Goal: Task Accomplishment & Management: Complete application form

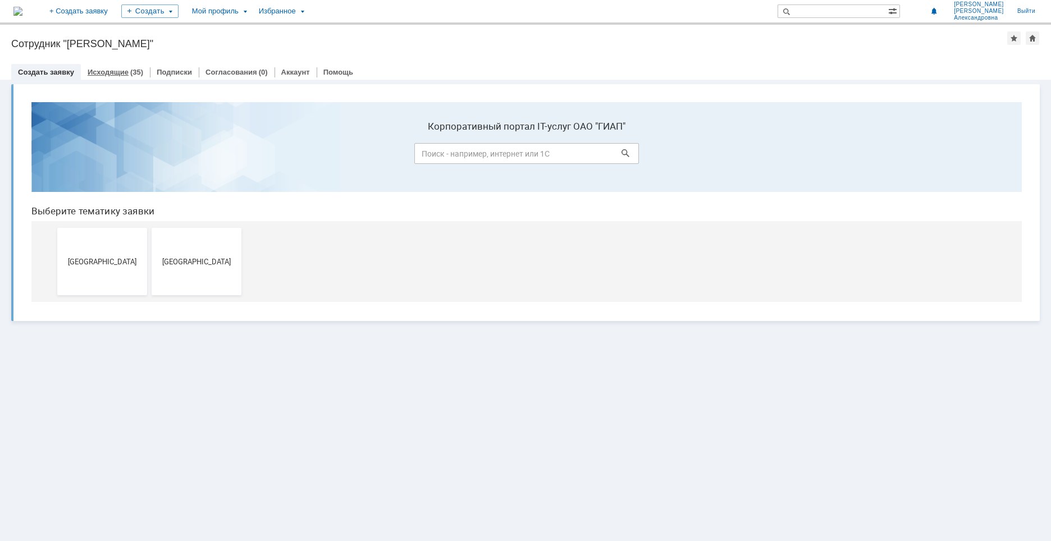
click at [106, 73] on link "Исходящие" at bounding box center [108, 72] width 41 height 8
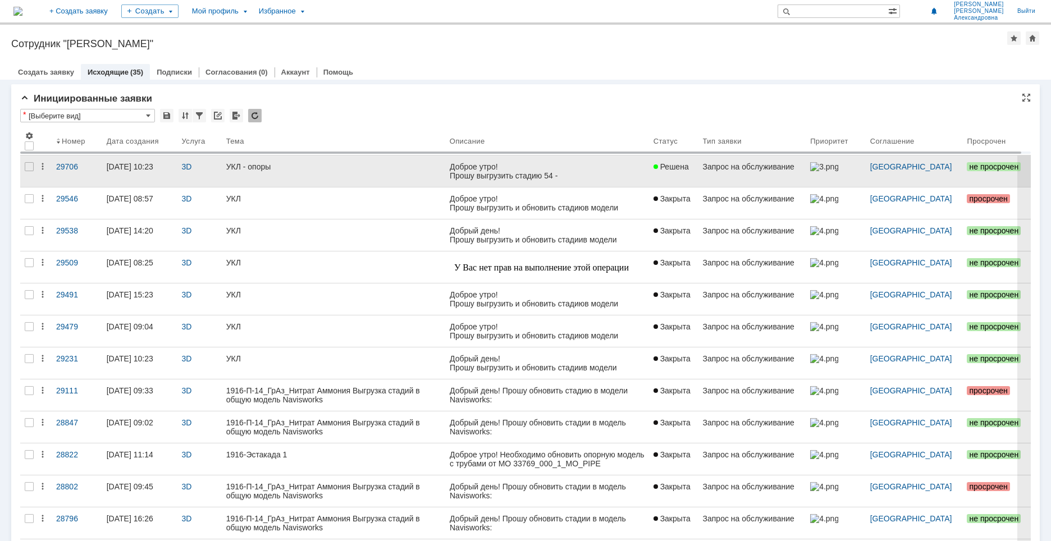
click at [366, 175] on link "УКЛ - опоры" at bounding box center [334, 171] width 224 height 31
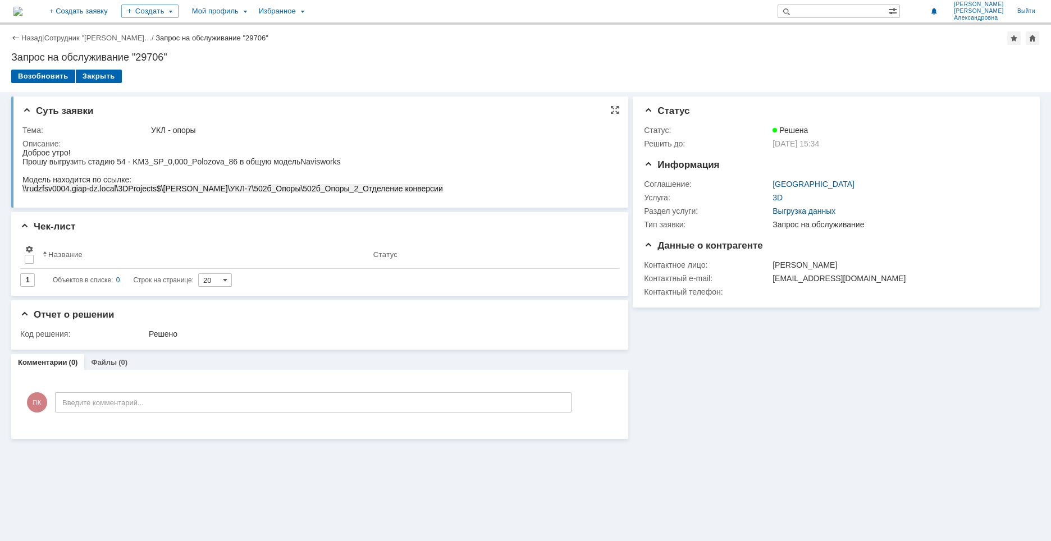
click at [129, 148] on div "Доброе утро!" at bounding box center [232, 152] width 421 height 9
drag, startPoint x: 200, startPoint y: 130, endPoint x: 123, endPoint y: 130, distance: 77.0
click at [123, 130] on tr "Тема: УКЛ - опоры" at bounding box center [317, 130] width 591 height 13
copy tr "УКЛ - опоры"
click at [405, 193] on html "Доброе утро! Прошу выгрузить стадию 54 - KM3_SP_0,000_Polozova_86 в общую модел…" at bounding box center [317, 170] width 591 height 45
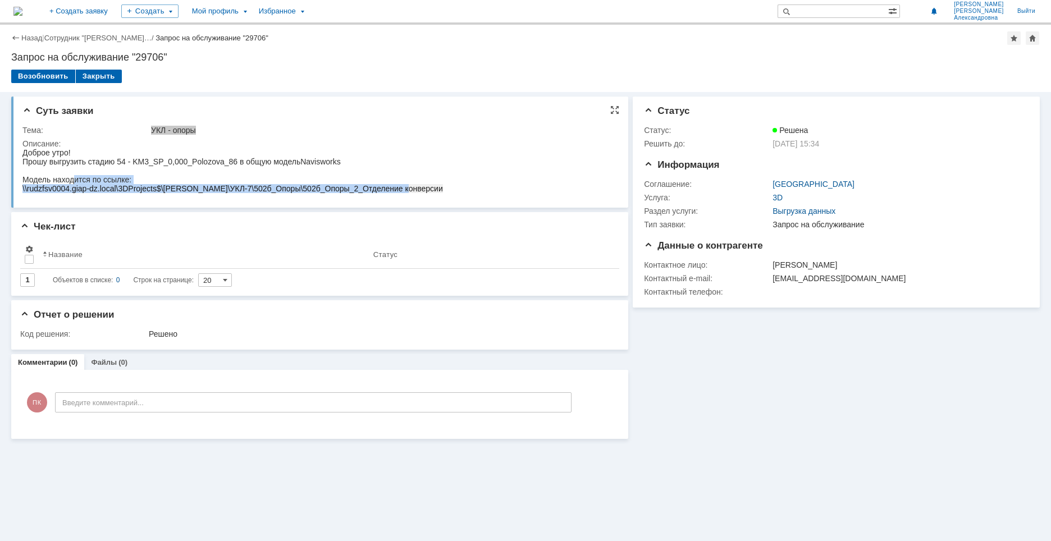
drag, startPoint x: 411, startPoint y: 193, endPoint x: 72, endPoint y: 180, distance: 339.0
click at [72, 180] on html "Доброе утро! Прошу выгрузить стадию 54 - KM3_SP_0,000_Polozova_86 в общую модел…" at bounding box center [317, 170] width 591 height 45
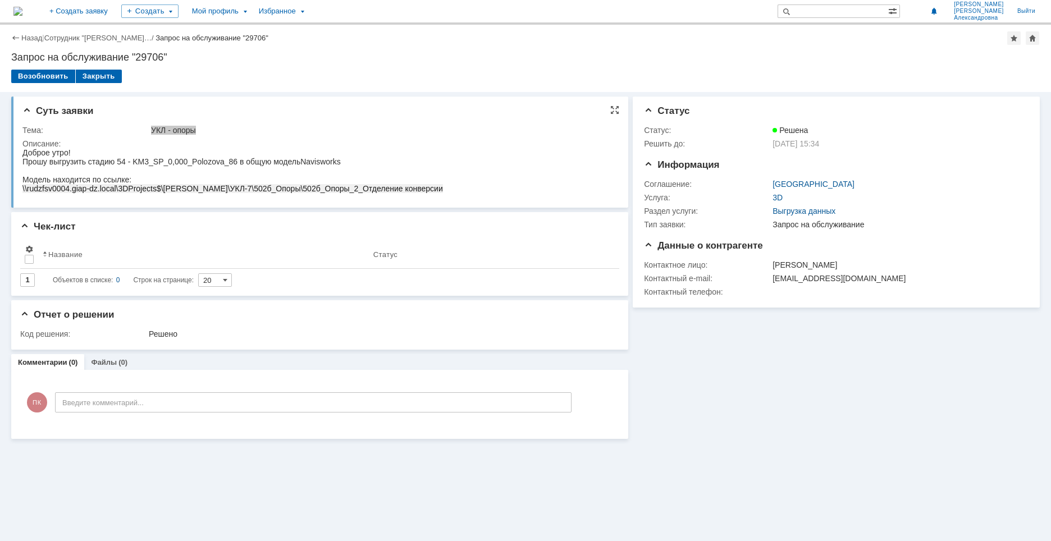
drag, startPoint x: 71, startPoint y: 179, endPoint x: 52, endPoint y: 172, distance: 19.5
click at [64, 176] on span "Модель находится по ссылке:" at bounding box center [76, 179] width 109 height 9
click at [358, 157] on div "Прошу выгрузить стадию 54 - KM3_SP_0,000_Polozova_86 в общую модель Navisworks" at bounding box center [232, 161] width 421 height 9
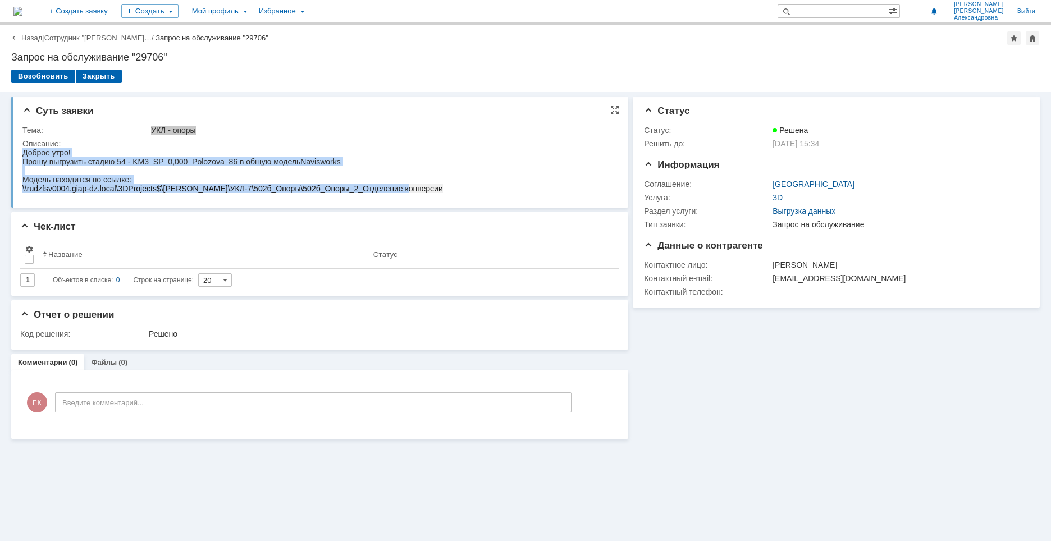
drag, startPoint x: 402, startPoint y: 190, endPoint x: 43, endPoint y: 303, distance: 376.4
click at [22, 155] on html "Доброе утро! Прошу выгрузить стадию 54 - KM3_SP_0,000_Polozova_86 в общую модел…" at bounding box center [317, 170] width 591 height 45
copy body "Доброе утро! Прошу выгрузить стадию 54 - KM3_SP_0,000_Polozova_86 в общую модел…"
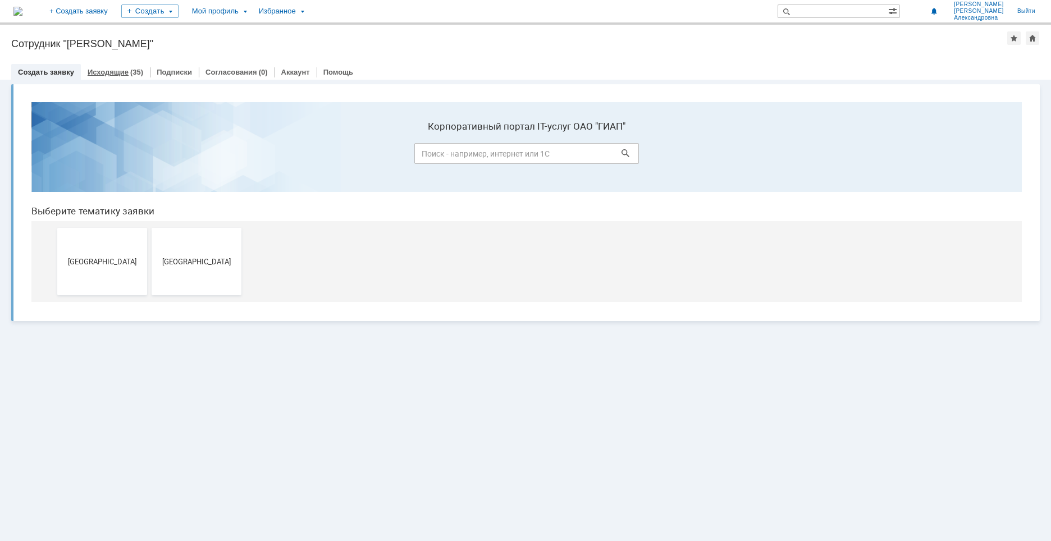
click at [106, 71] on link "Исходящие" at bounding box center [108, 72] width 41 height 8
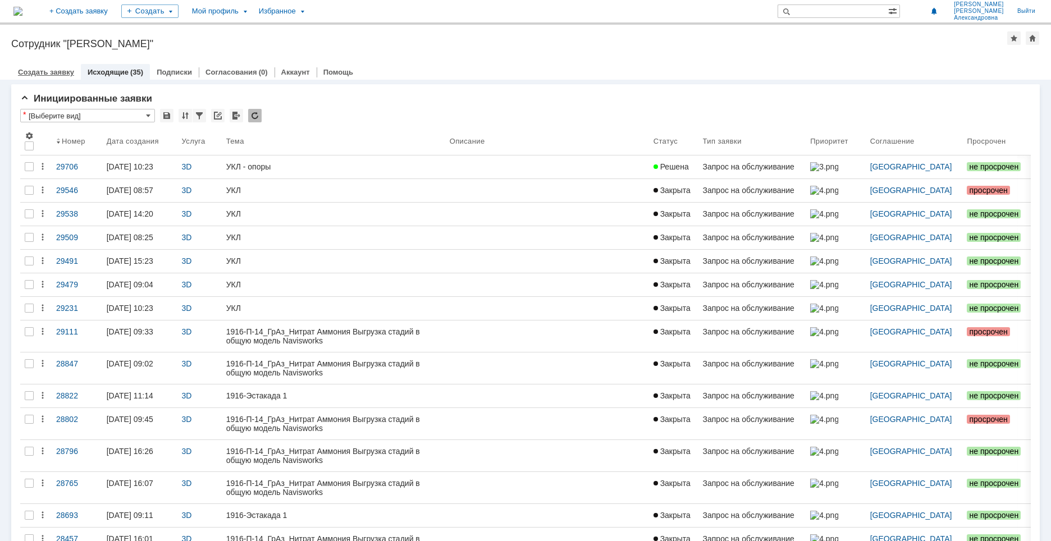
click at [45, 70] on link "Создать заявку" at bounding box center [46, 72] width 56 height 8
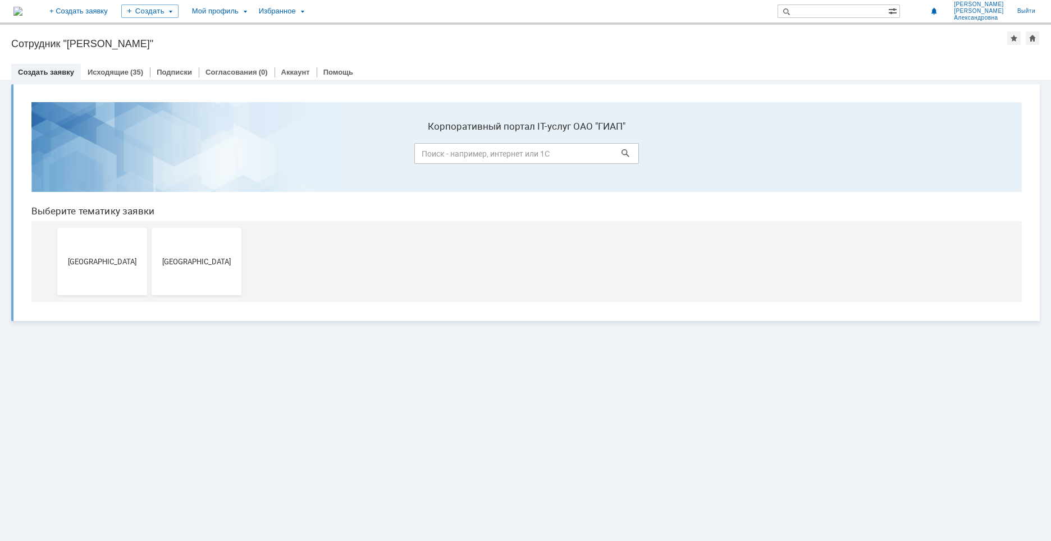
click at [85, 253] on button "[GEOGRAPHIC_DATA]" at bounding box center [102, 261] width 90 height 67
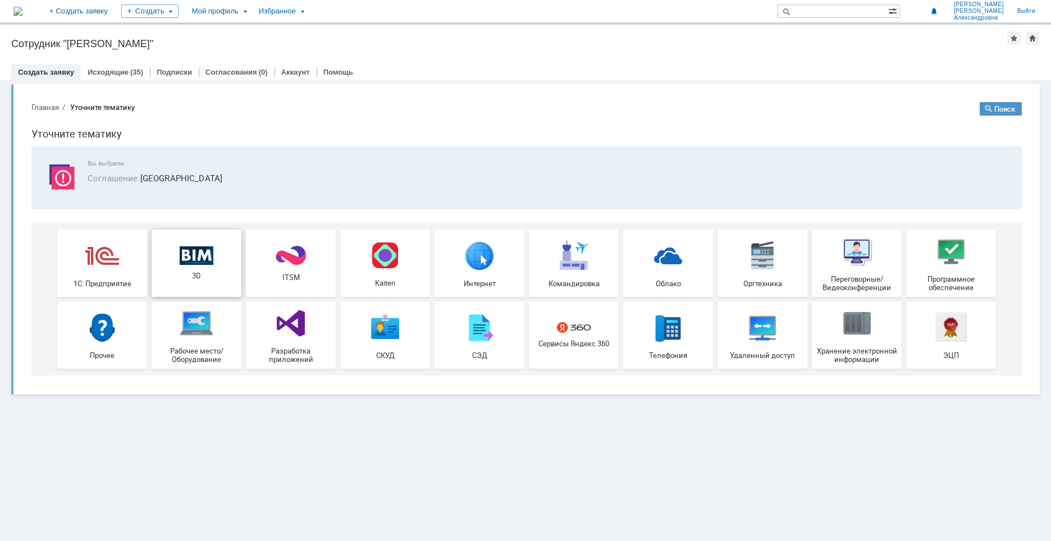
click at [181, 260] on img at bounding box center [197, 255] width 34 height 19
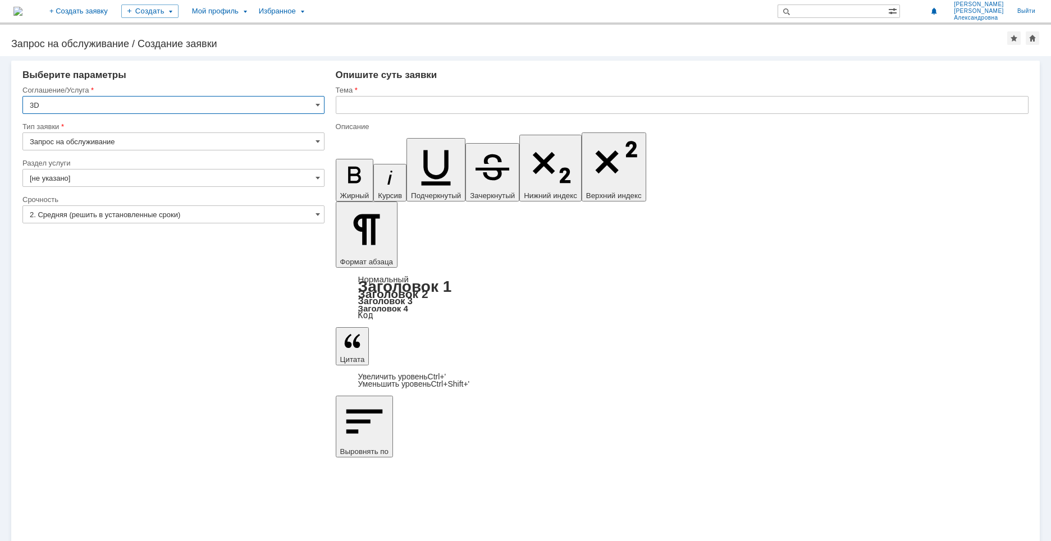
click at [126, 184] on input "[не указано]" at bounding box center [173, 178] width 302 height 18
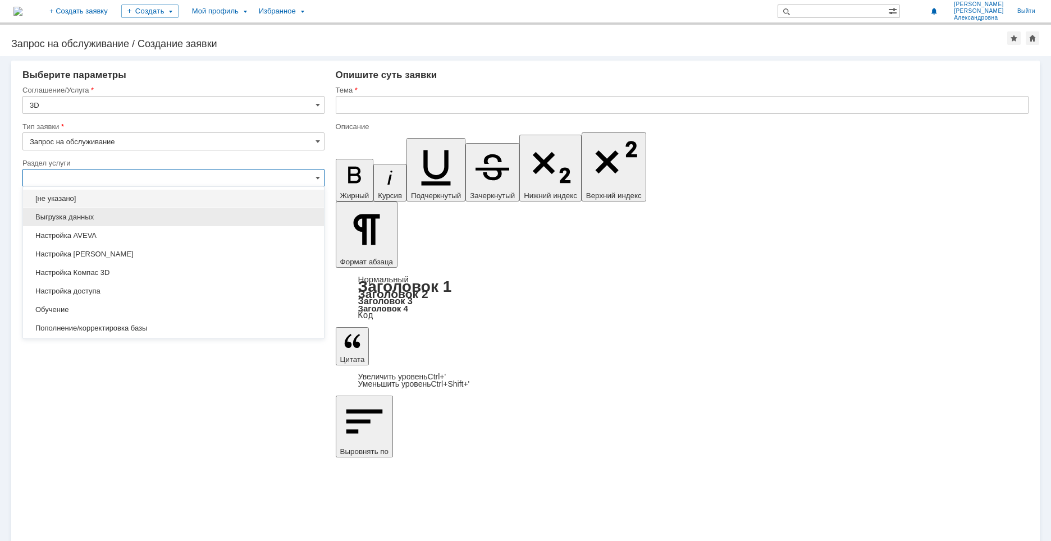
click at [93, 215] on span "Выгрузка данных" at bounding box center [174, 217] width 288 height 9
type input "Выгрузка данных"
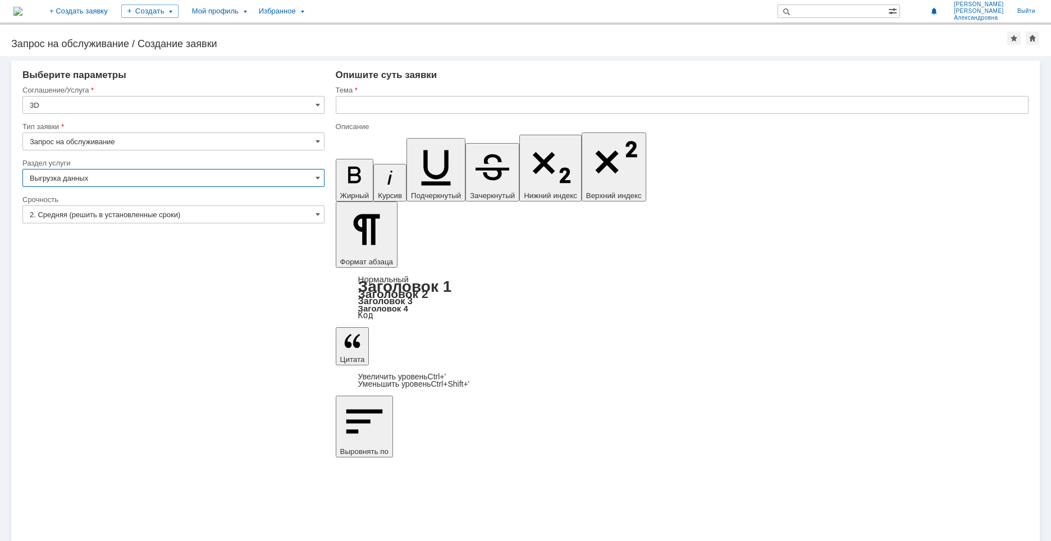
type input "ПО: Revit/[PERSON_NAME] Проект ** Корпус **"
type input "Выгрузка данных"
paste input "УКЛ - опоры"
drag, startPoint x: 361, startPoint y: 108, endPoint x: 321, endPoint y: 107, distance: 39.9
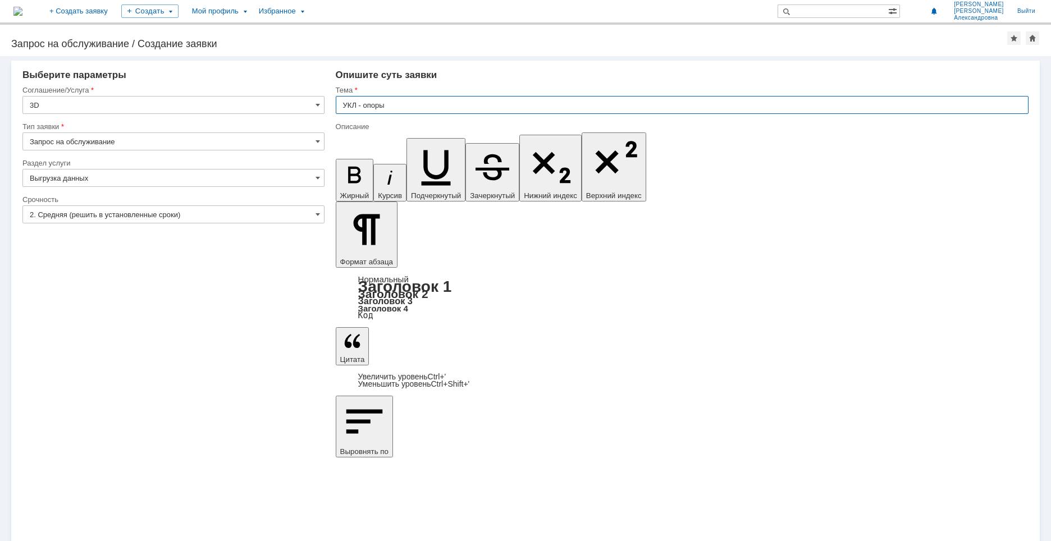
type input "УКЛ - опоры"
drag, startPoint x: 402, startPoint y: 3964, endPoint x: 346, endPoint y: 3936, distance: 62.8
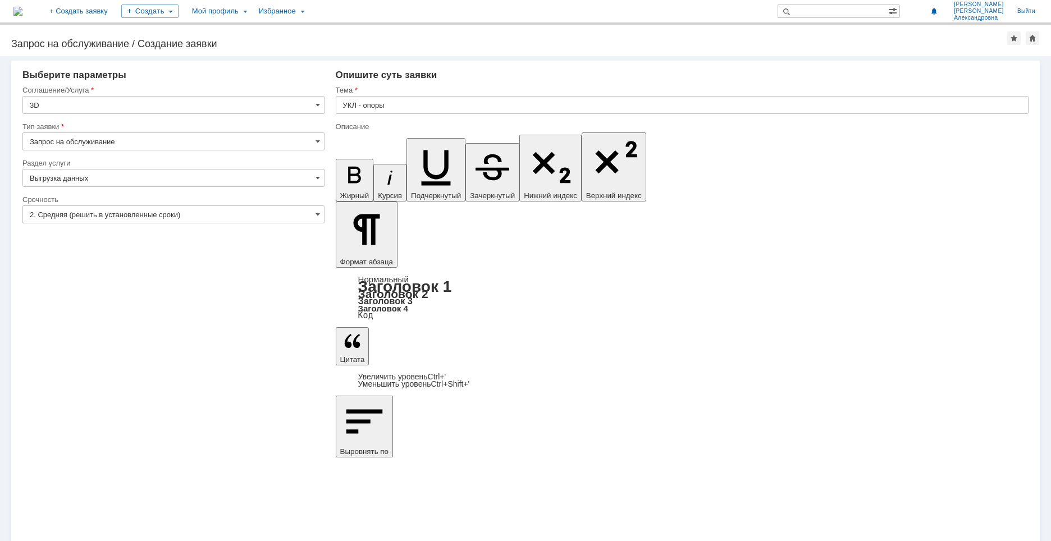
drag, startPoint x: 411, startPoint y: 3945, endPoint x: 375, endPoint y: 3948, distance: 36.1
drag, startPoint x: 591, startPoint y: 3948, endPoint x: 582, endPoint y: 3948, distance: 9.0
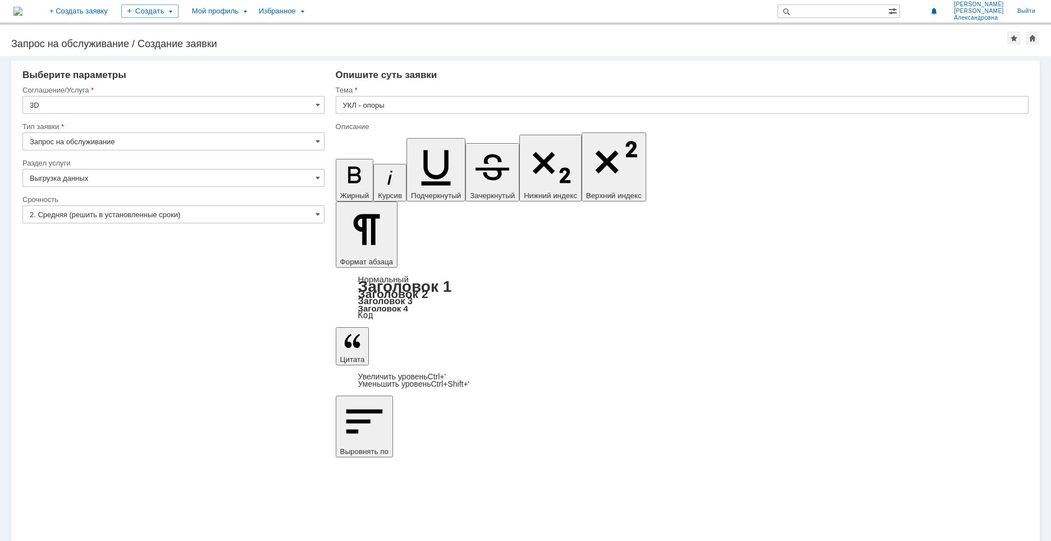
drag, startPoint x: 591, startPoint y: 3947, endPoint x: 584, endPoint y: 3947, distance: 6.7
